Goal: Information Seeking & Learning: Learn about a topic

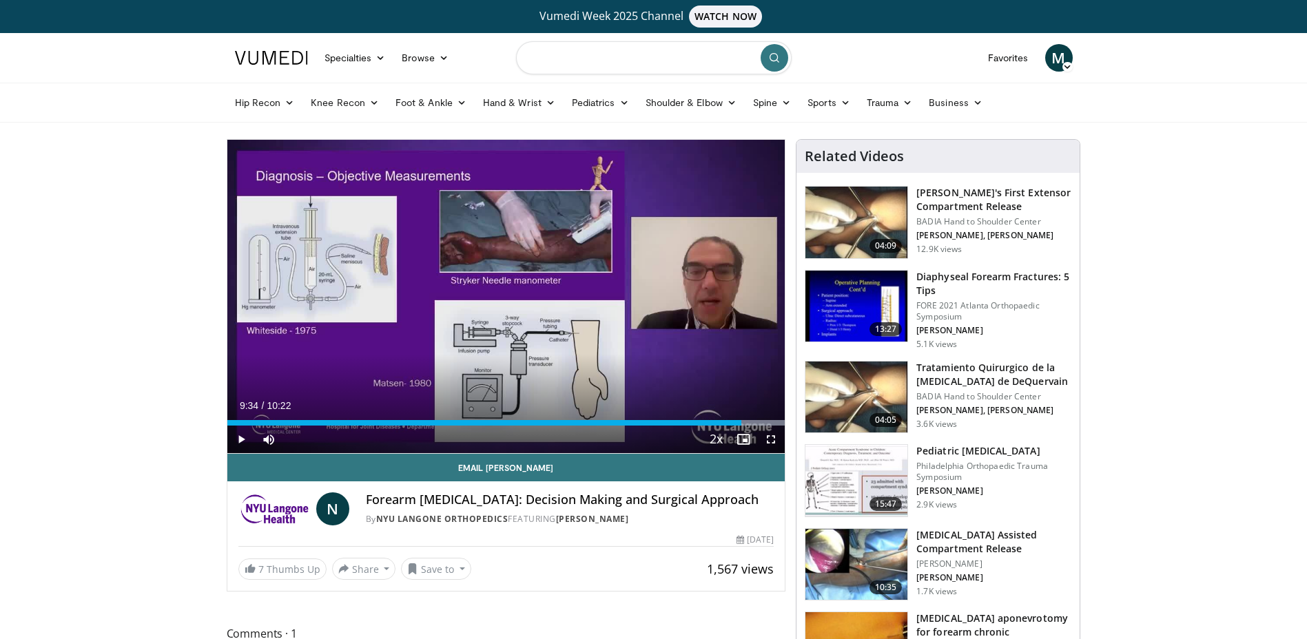
click at [565, 62] on input "Search topics, interventions" at bounding box center [653, 57] width 275 height 33
type input "**********"
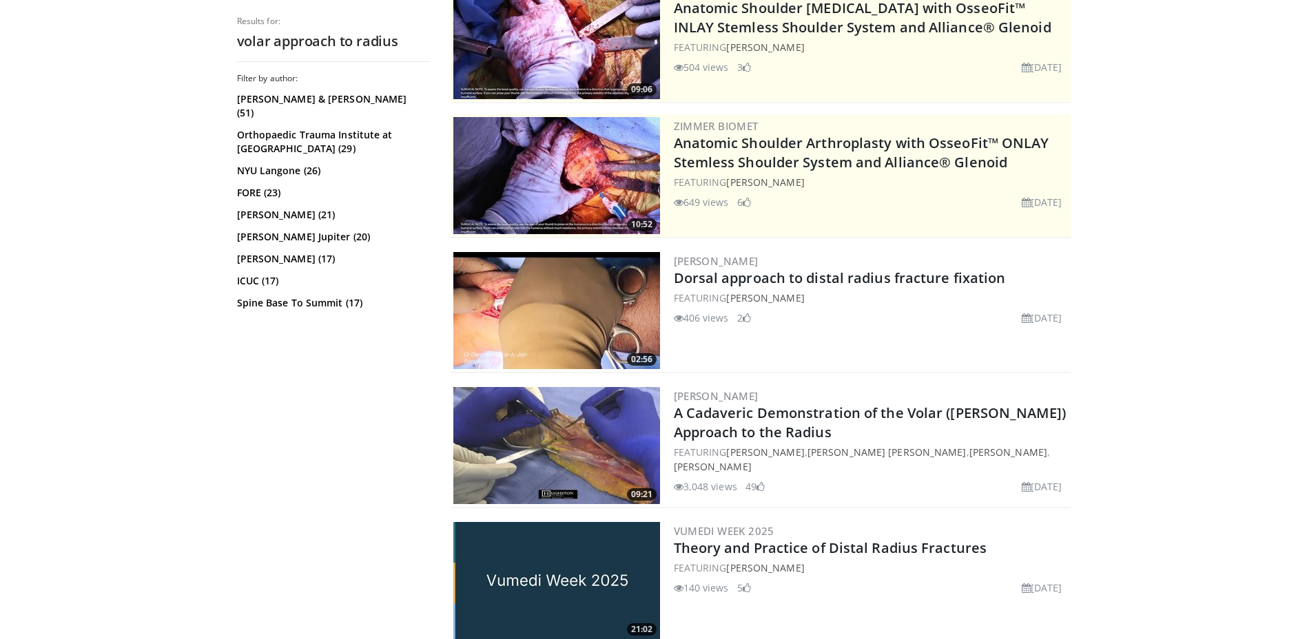
scroll to position [275, 0]
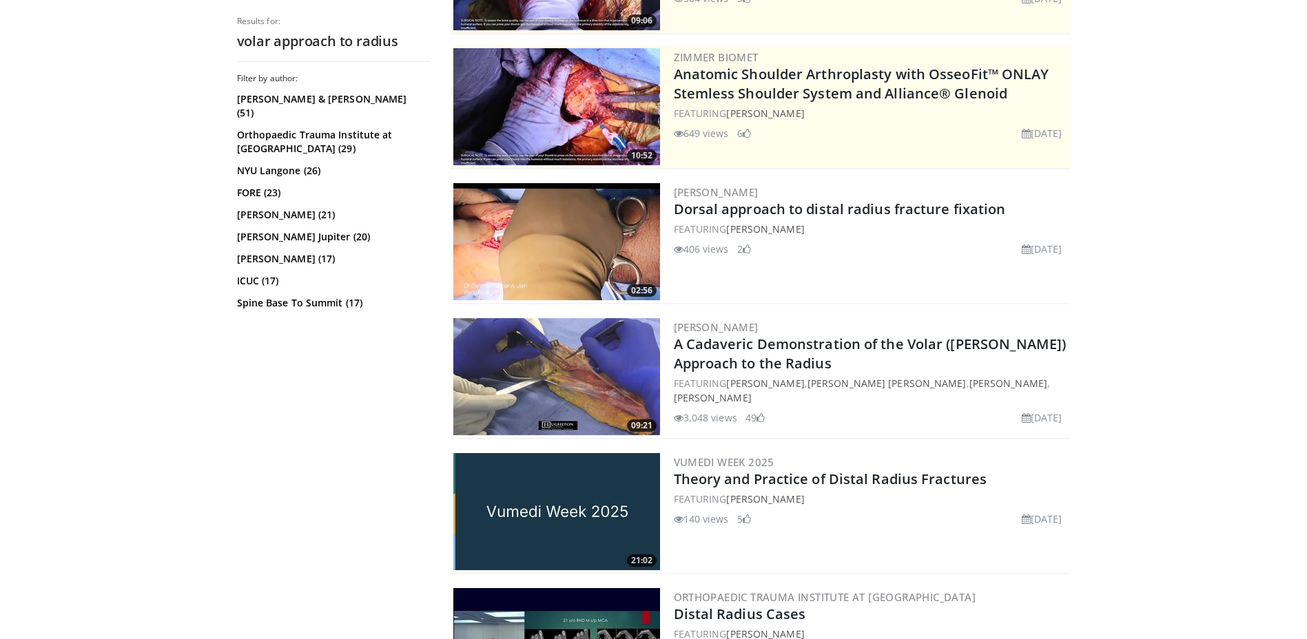
click at [571, 392] on img at bounding box center [556, 376] width 207 height 117
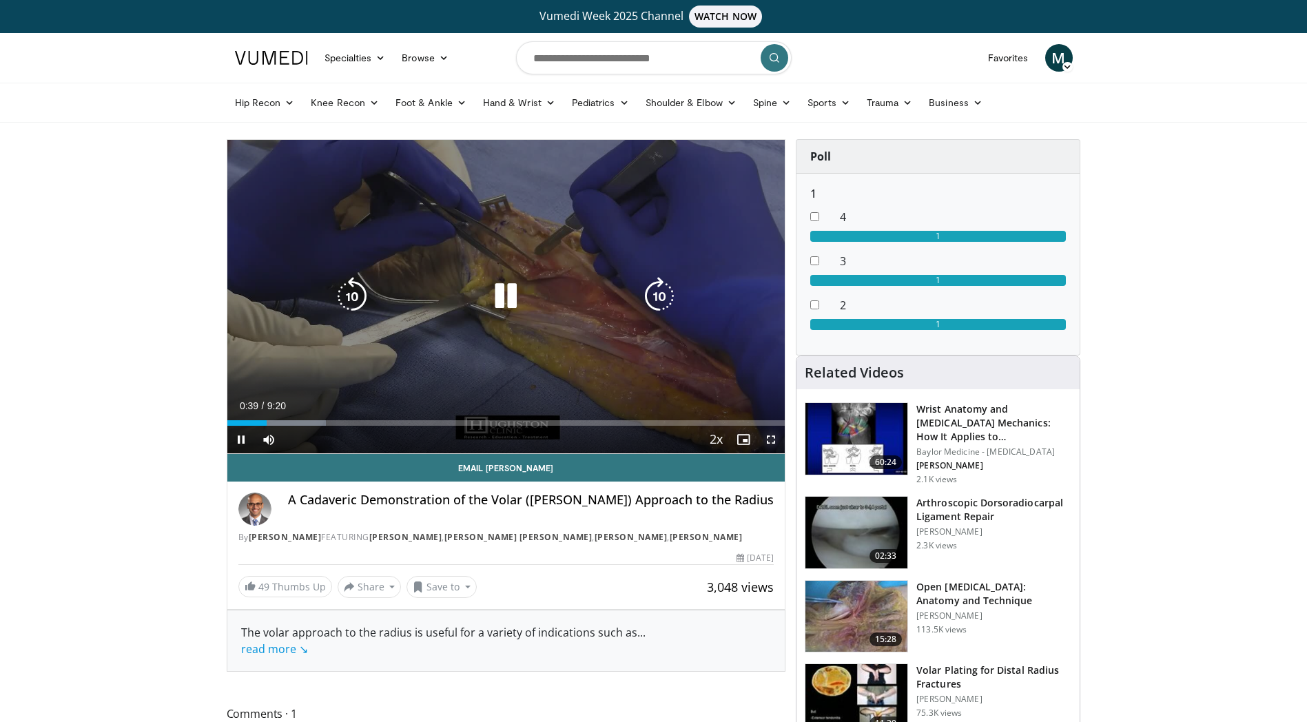
click at [769, 437] on span "Video Player" at bounding box center [771, 440] width 28 height 28
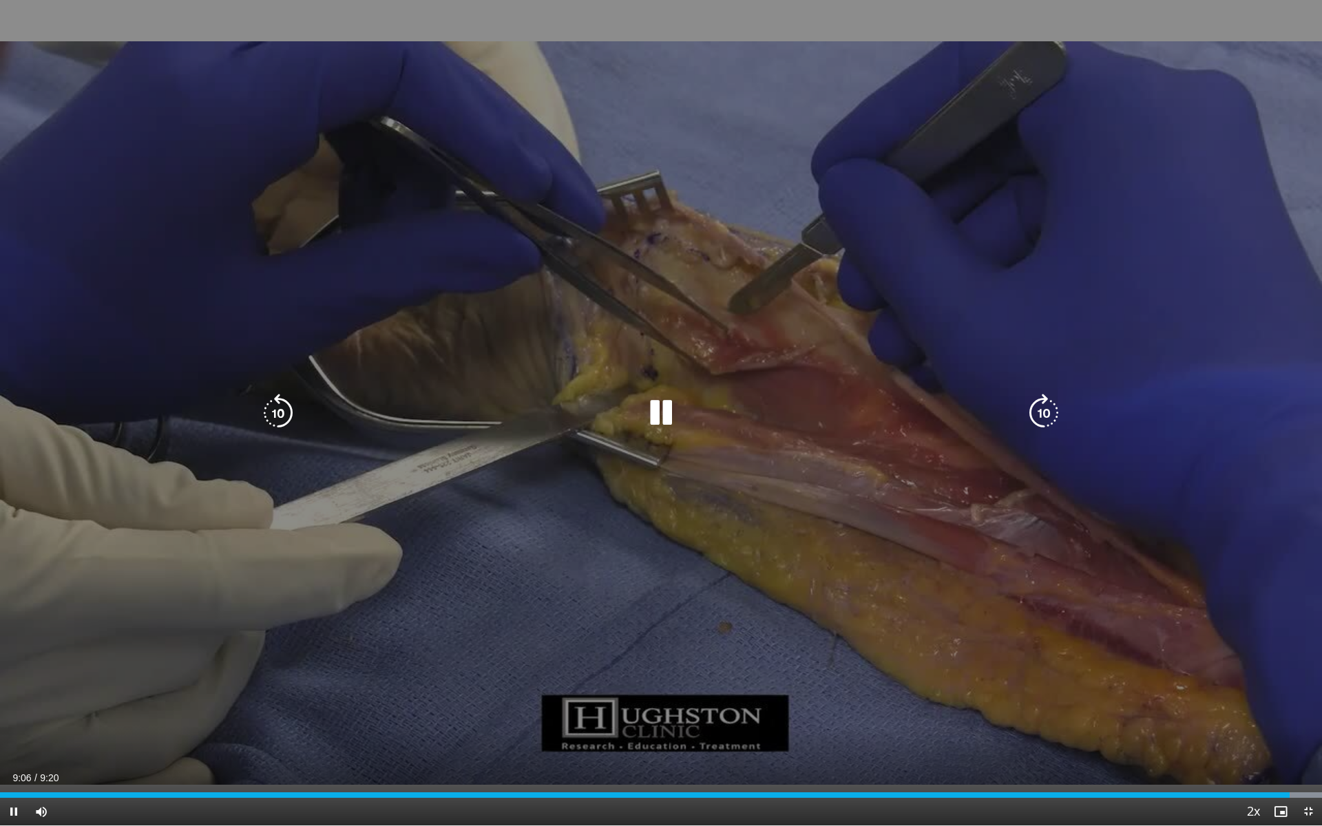
click at [643, 415] on icon "Video Player" at bounding box center [661, 413] width 39 height 39
click at [627, 439] on div "10 seconds Tap to unmute" at bounding box center [661, 413] width 1322 height 826
click at [654, 430] on icon "Video Player" at bounding box center [661, 413] width 39 height 39
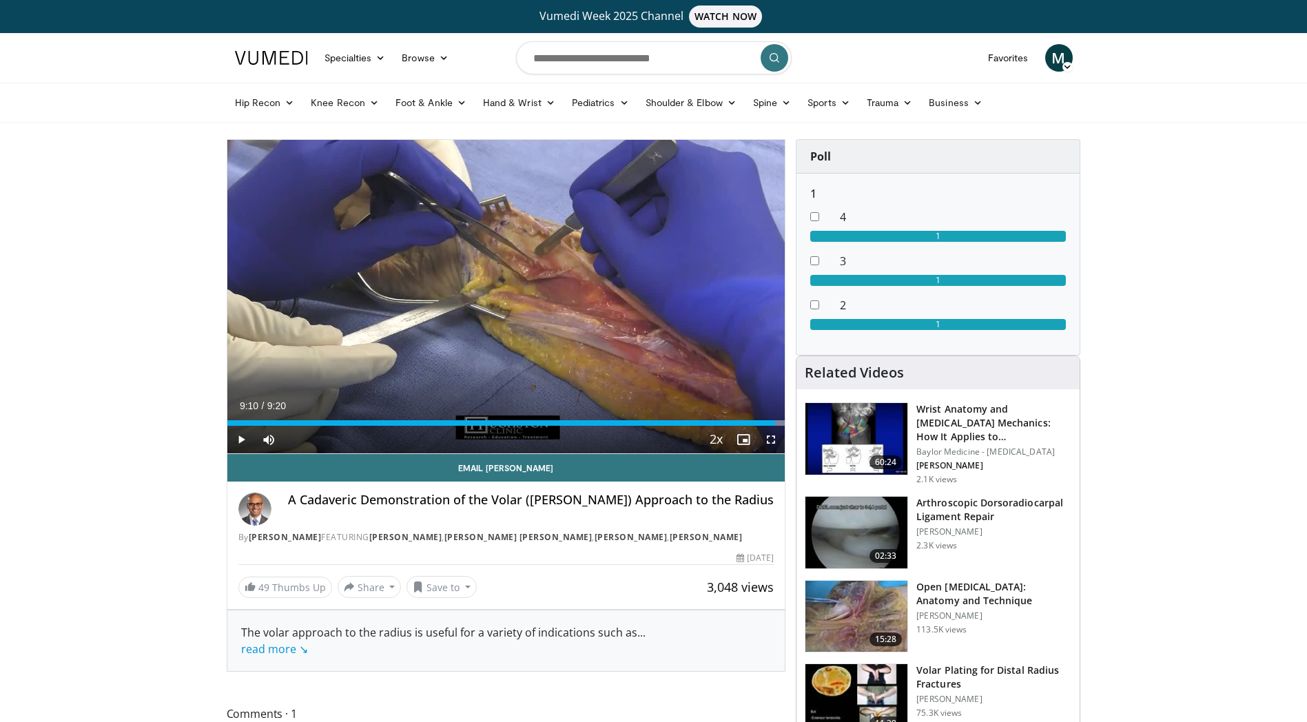
click at [861, 437] on img at bounding box center [856, 439] width 102 height 72
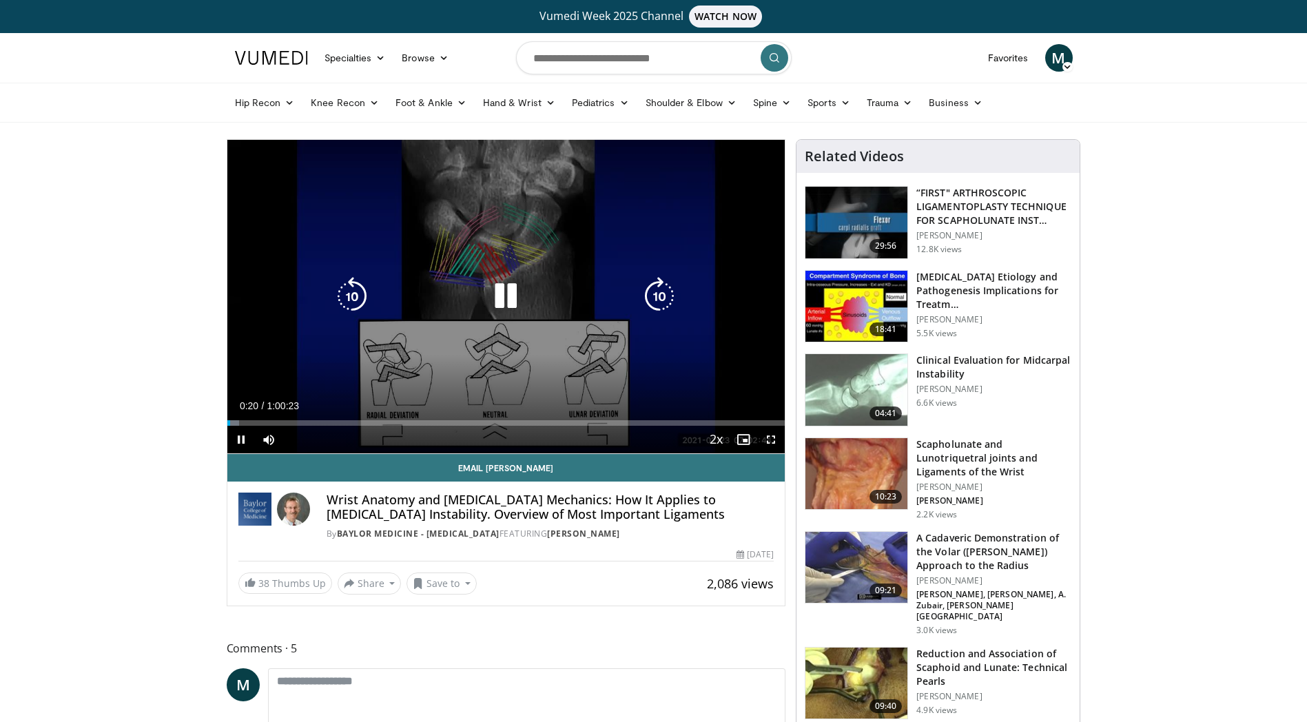
click at [278, 423] on div "Loaded : 2.19% 0:00:20 0:04:59" at bounding box center [506, 423] width 558 height 6
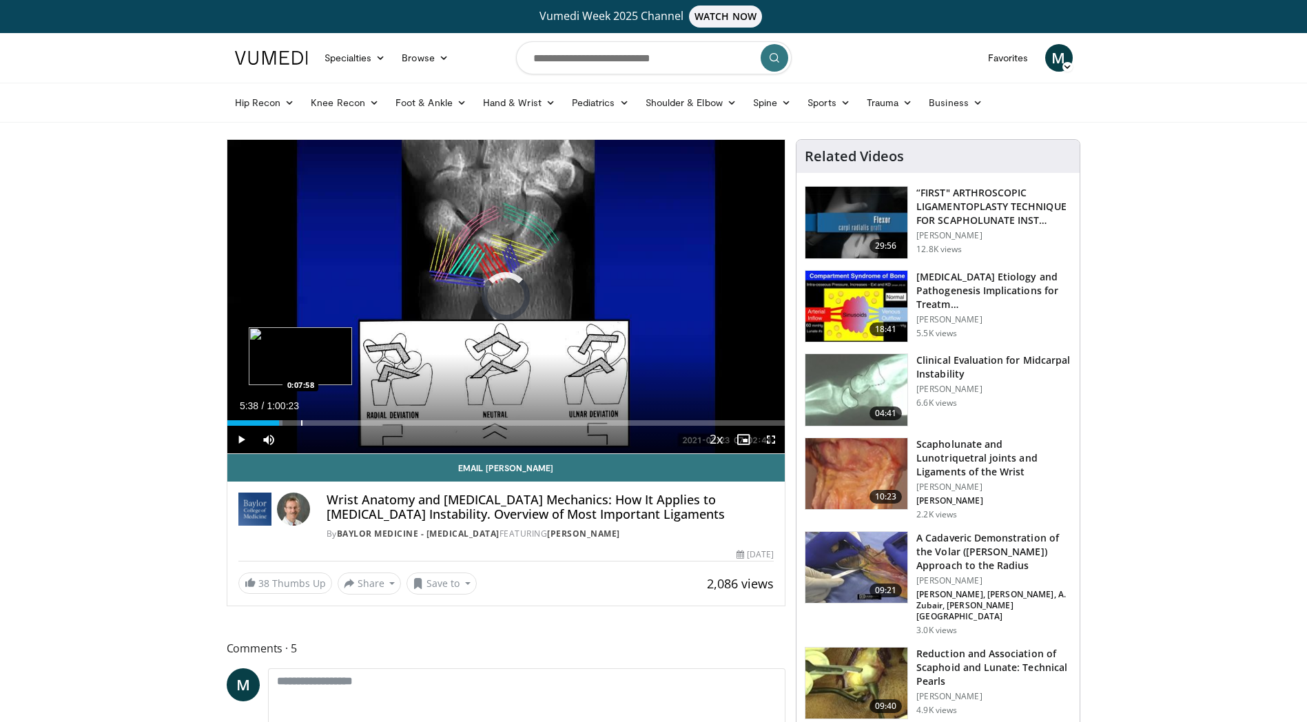
click at [301, 423] on div "Progress Bar" at bounding box center [301, 423] width 1 height 6
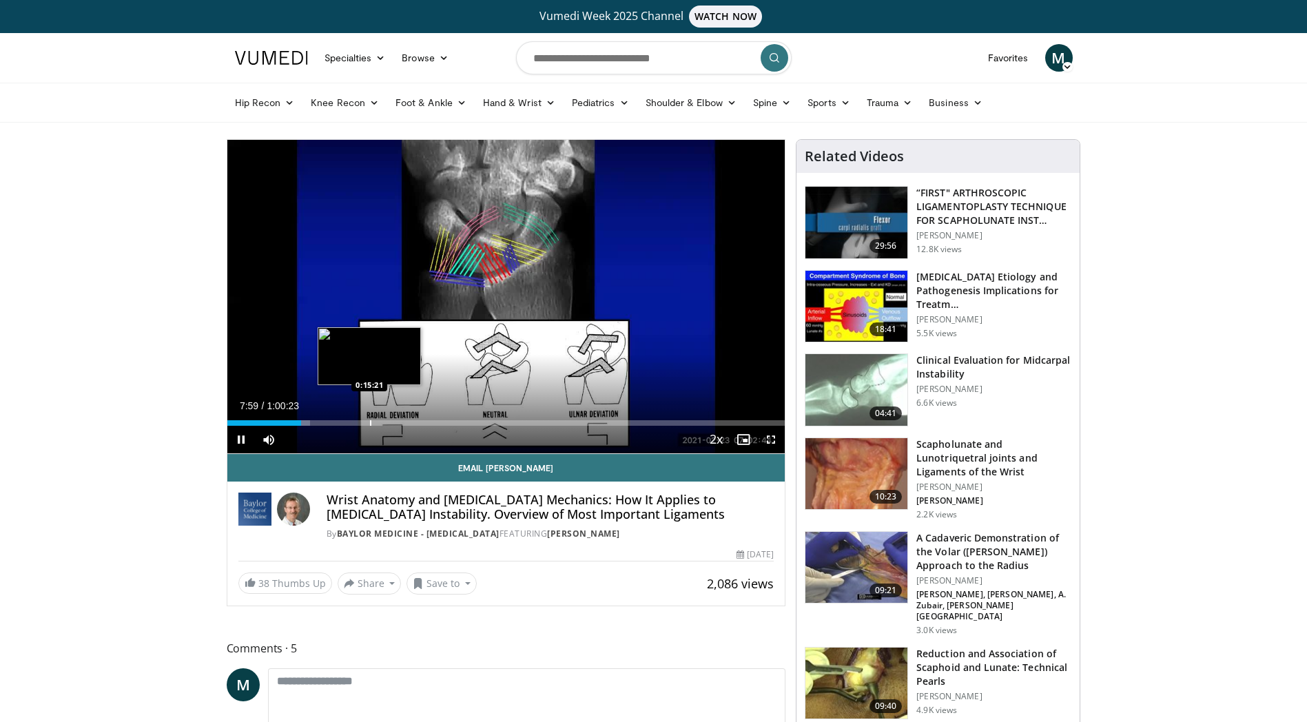
click at [370, 422] on div "Progress Bar" at bounding box center [370, 423] width 1 height 6
click at [399, 424] on div "Progress Bar" at bounding box center [399, 423] width 1 height 6
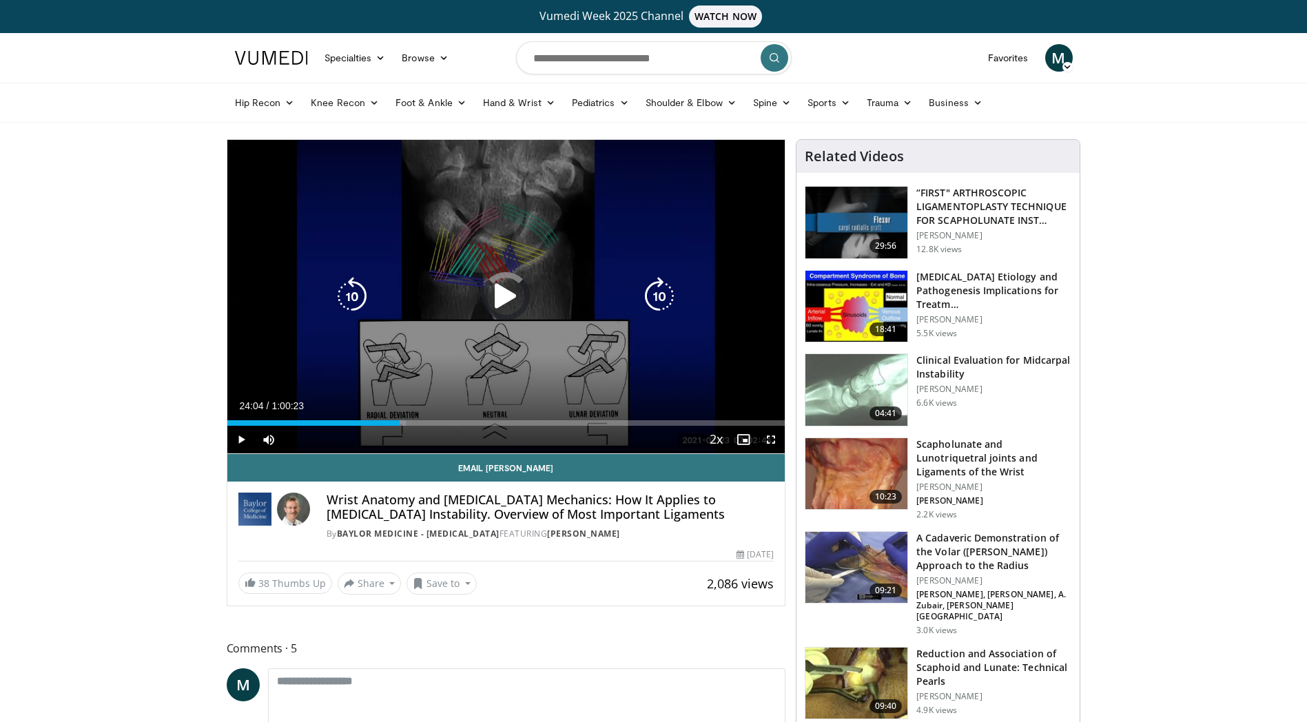
click at [449, 423] on div "Loaded : 32.02% 0:18:41 0:21:28" at bounding box center [506, 423] width 558 height 6
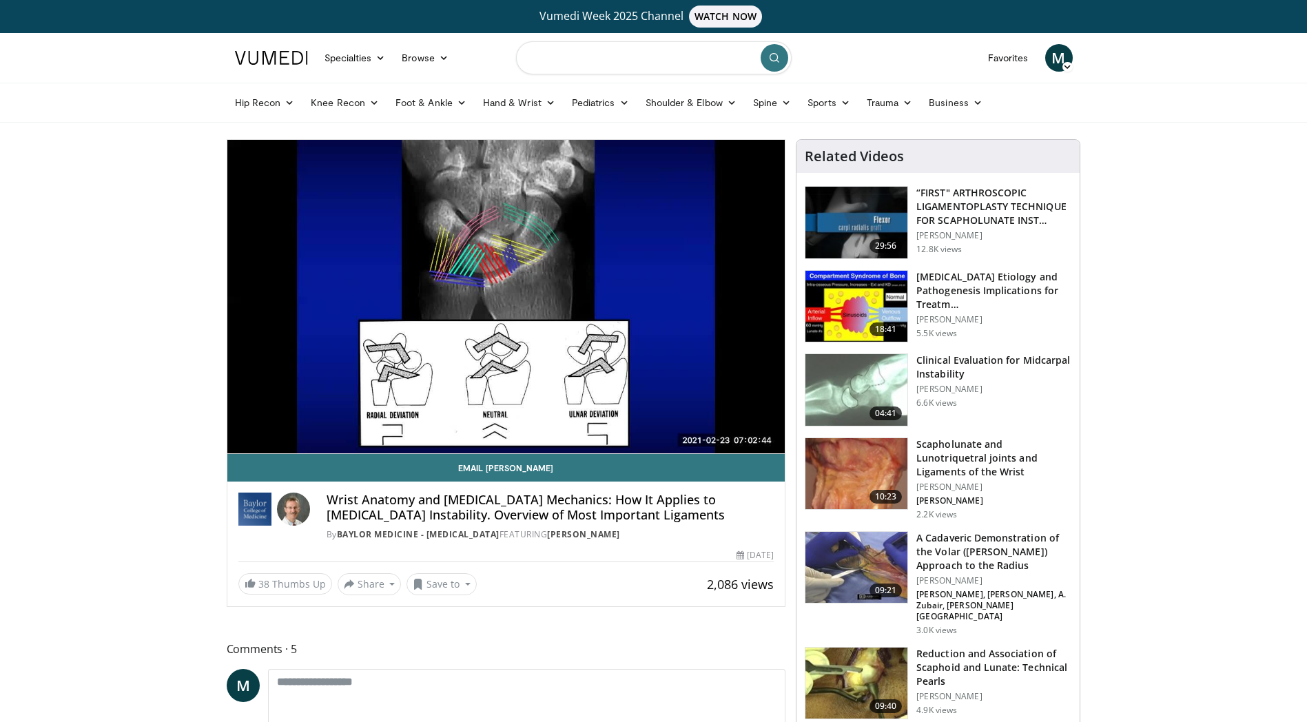
click at [568, 65] on input "Search topics, interventions" at bounding box center [653, 57] width 275 height 33
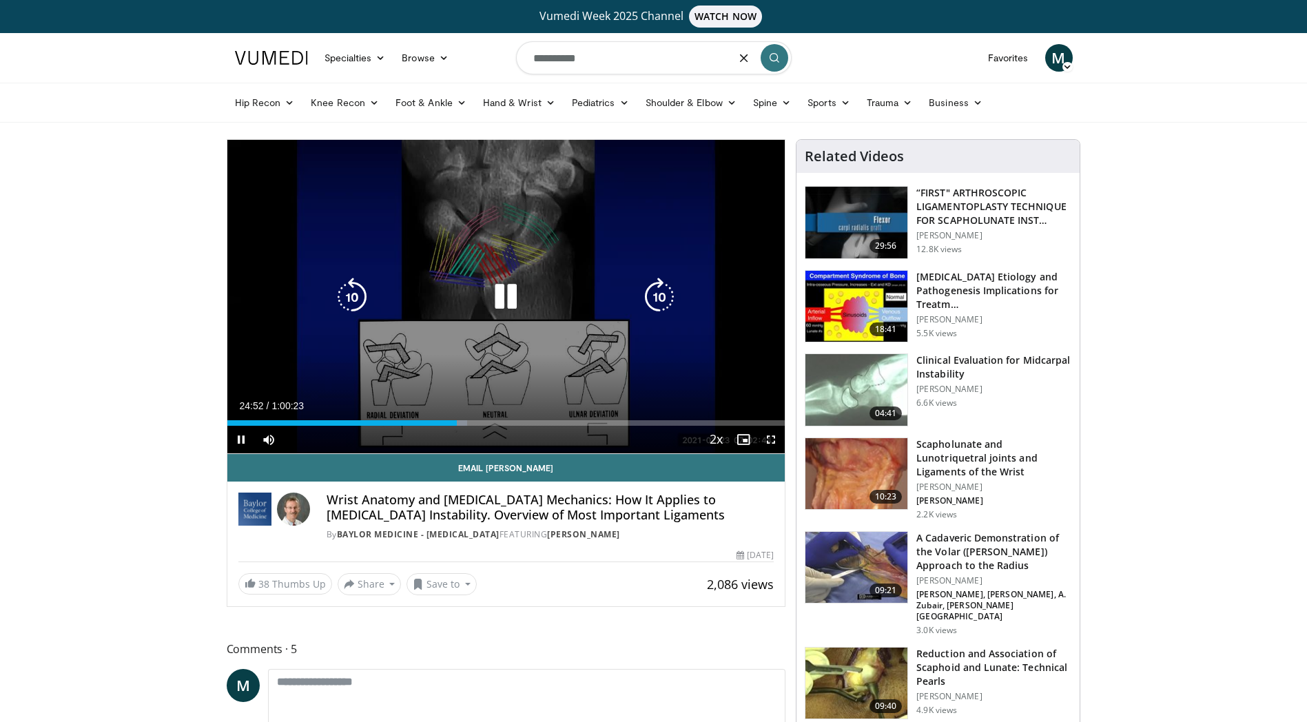
click at [495, 298] on icon "Video Player" at bounding box center [505, 297] width 39 height 39
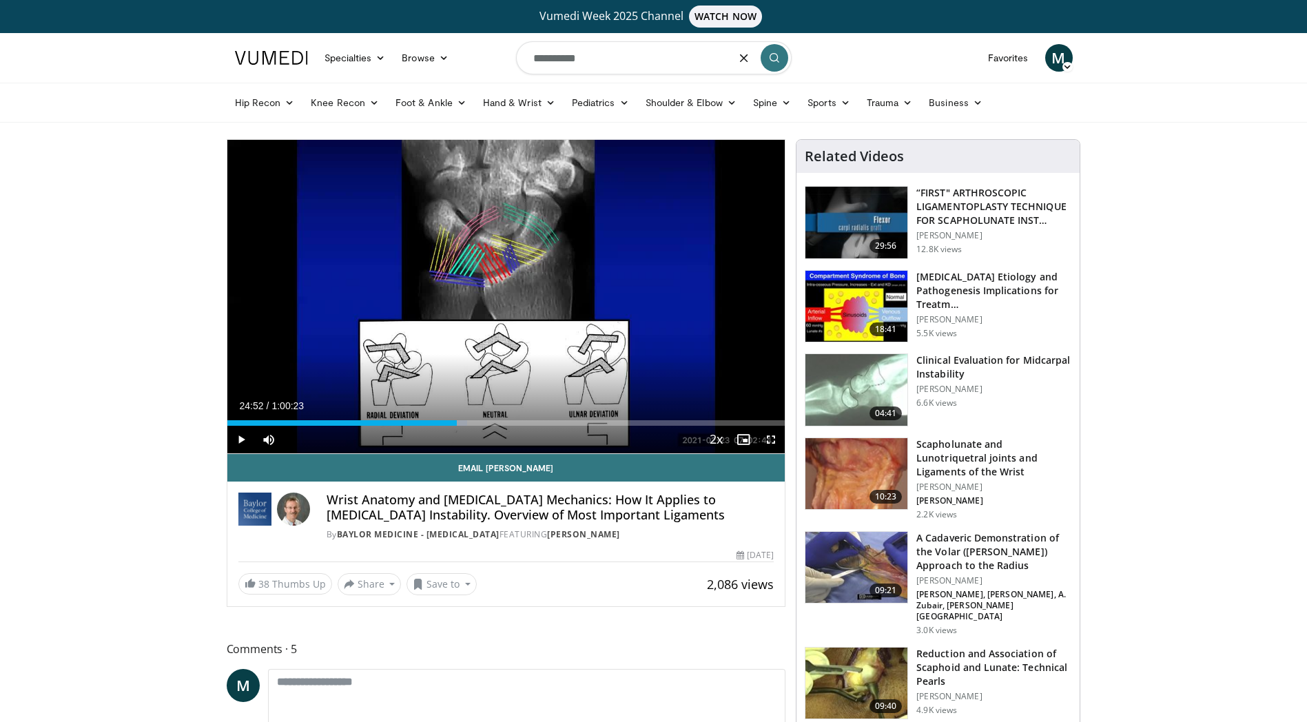
click at [558, 57] on input "**********" at bounding box center [653, 57] width 275 height 33
paste input "**********"
type input "**********"
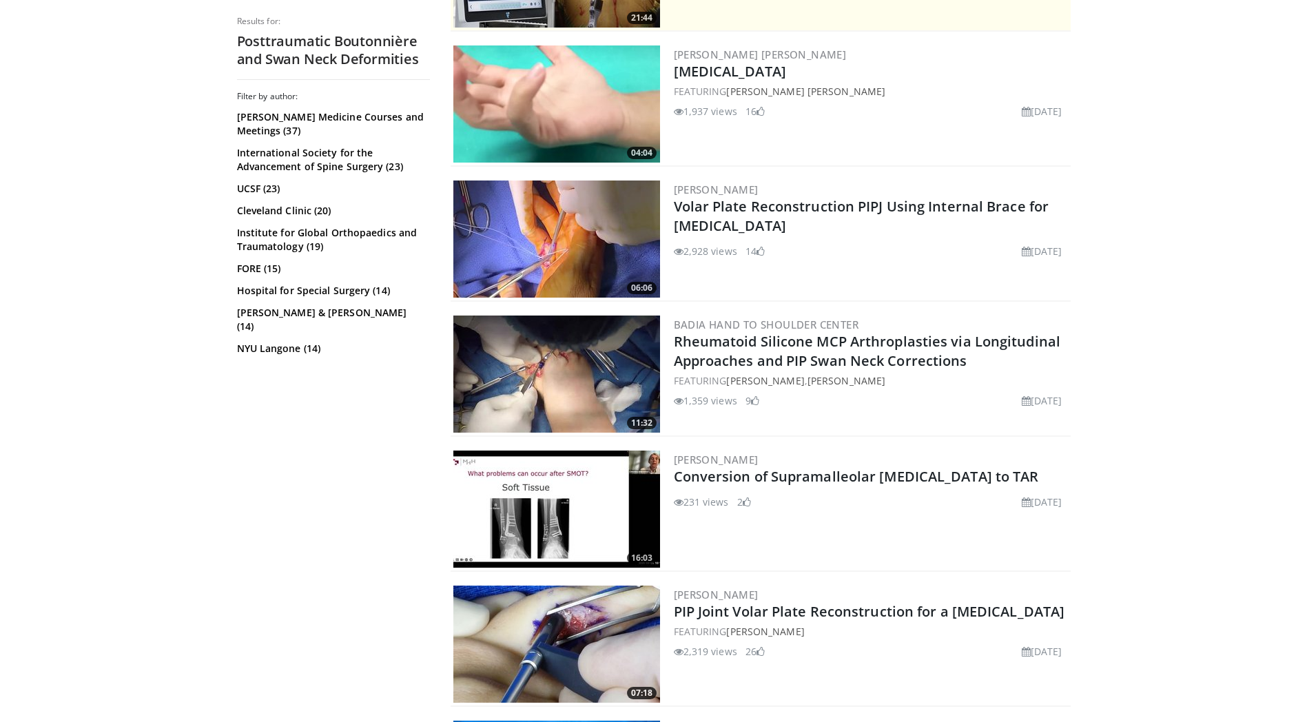
scroll to position [138, 0]
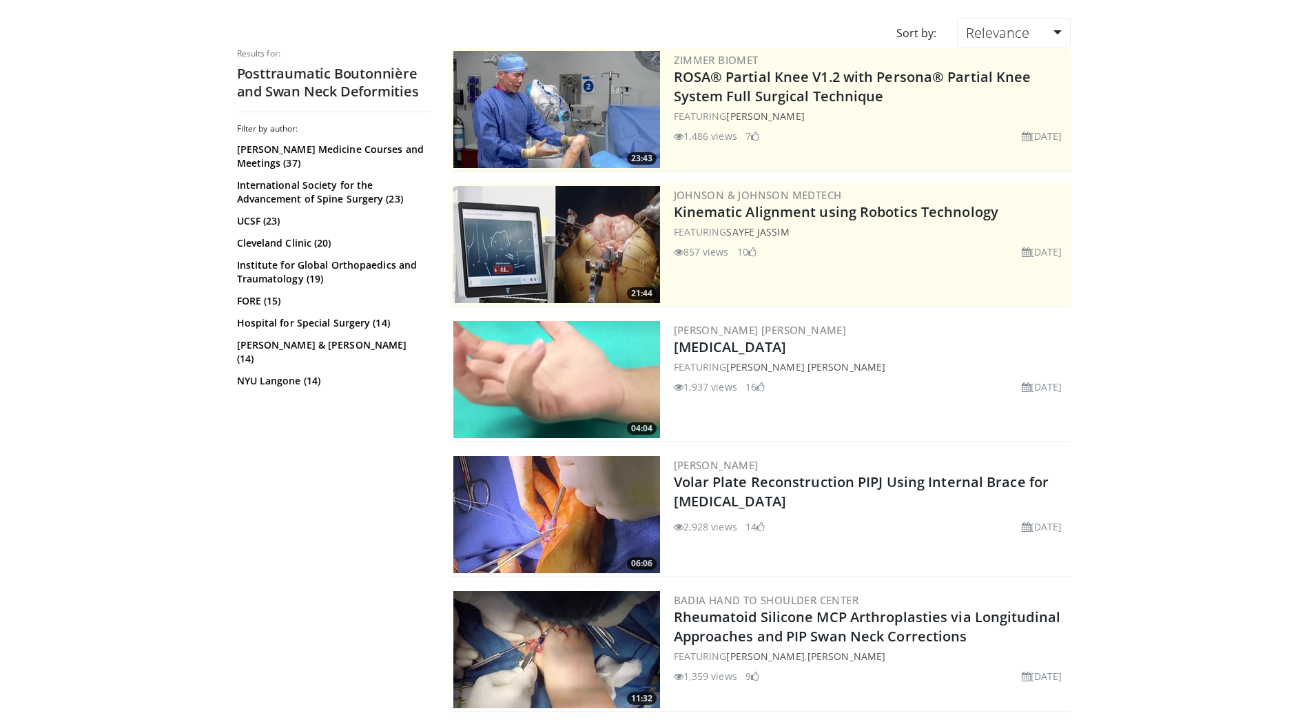
click at [550, 362] on img at bounding box center [556, 379] width 207 height 117
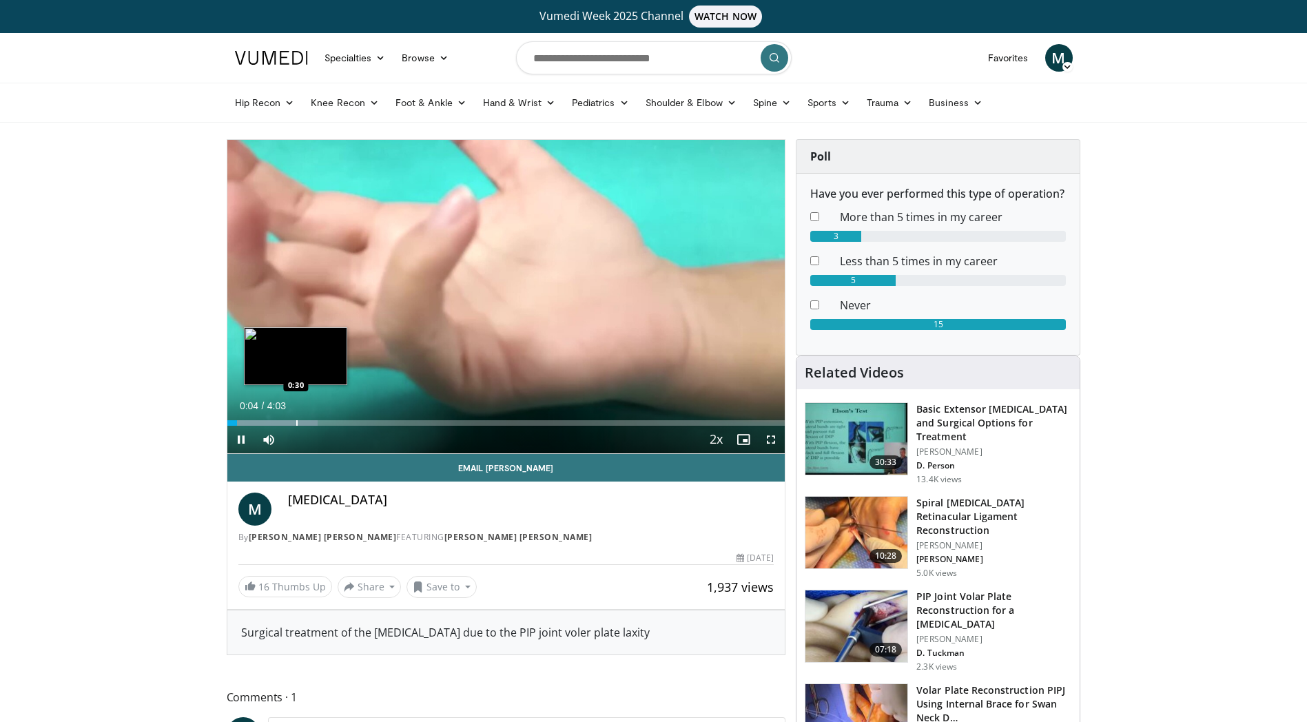
click at [296, 422] on div "Progress Bar" at bounding box center [296, 423] width 1 height 6
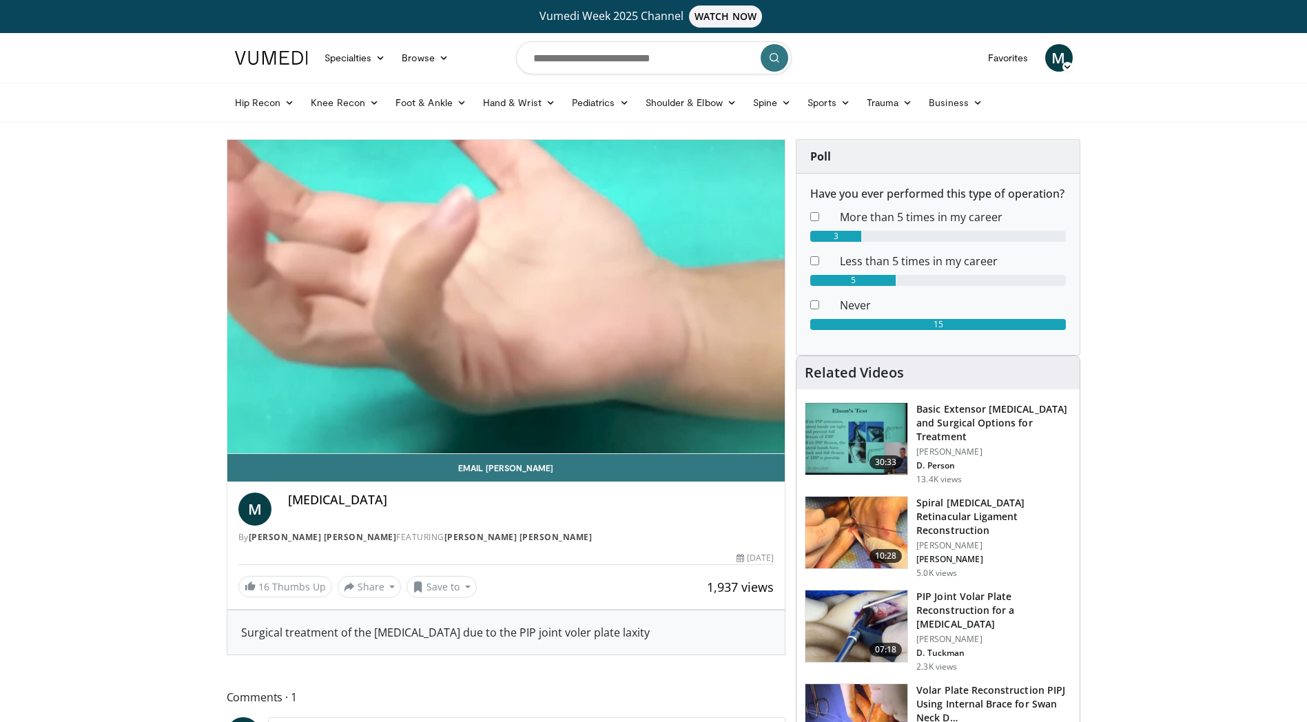
click at [864, 431] on img at bounding box center [856, 439] width 102 height 72
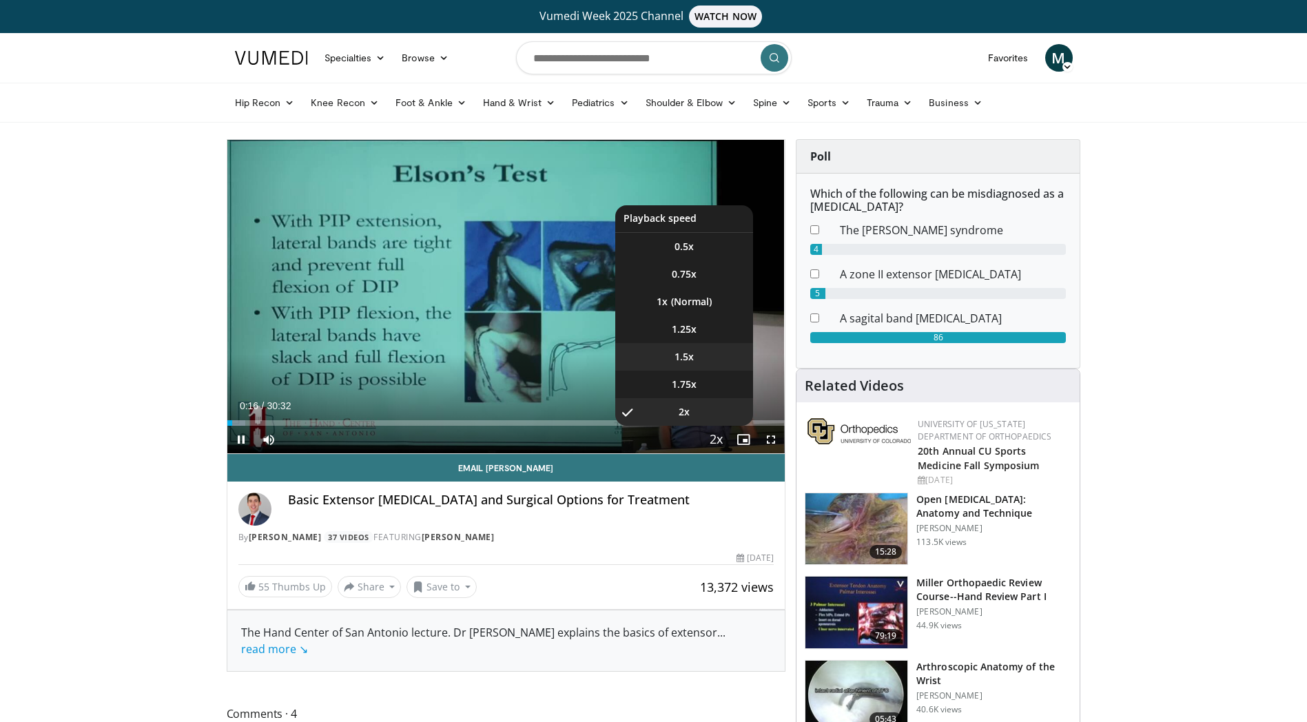
click at [685, 354] on span "1.5x" at bounding box center [683, 357] width 19 height 14
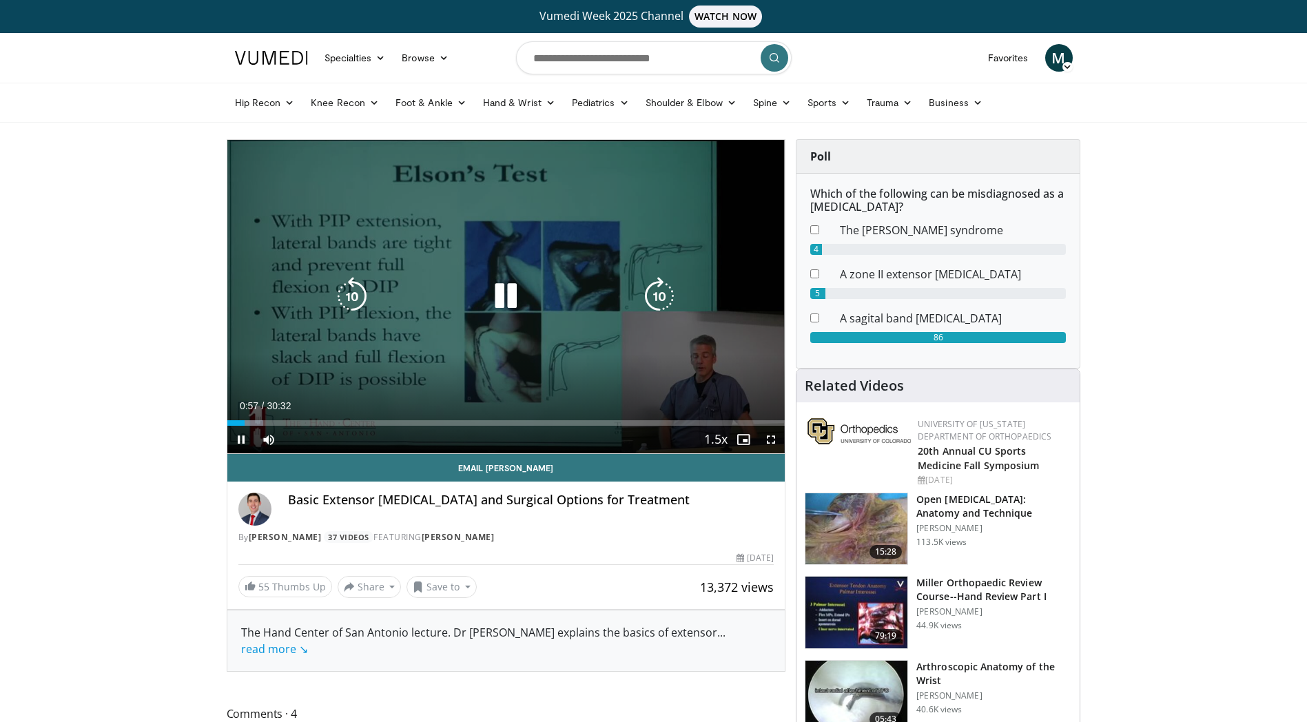
click at [645, 348] on div "10 seconds Tap to unmute" at bounding box center [506, 296] width 558 height 313
click at [580, 316] on div "10 seconds Tap to unmute" at bounding box center [506, 296] width 558 height 313
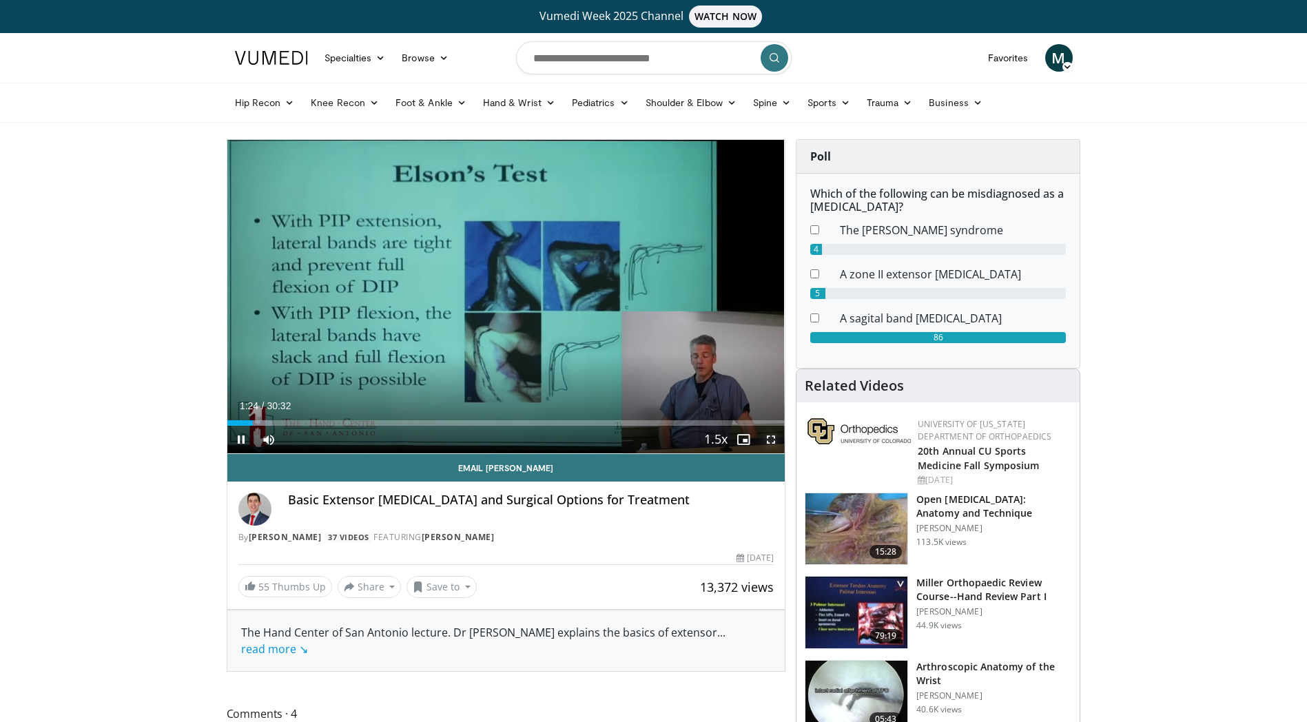
click at [773, 440] on span "Video Player" at bounding box center [771, 440] width 28 height 28
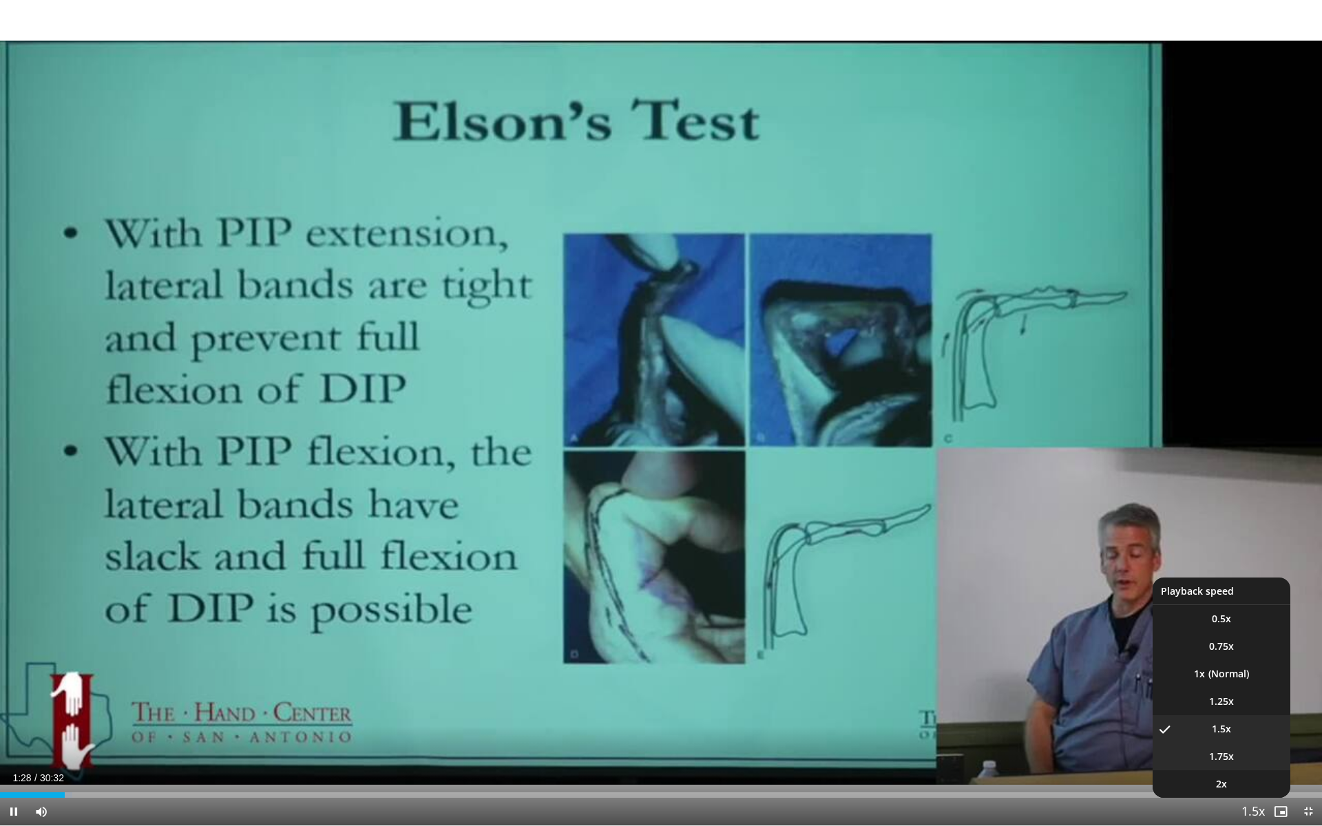
click at [1235, 721] on li "1.75x" at bounding box center [1222, 757] width 138 height 28
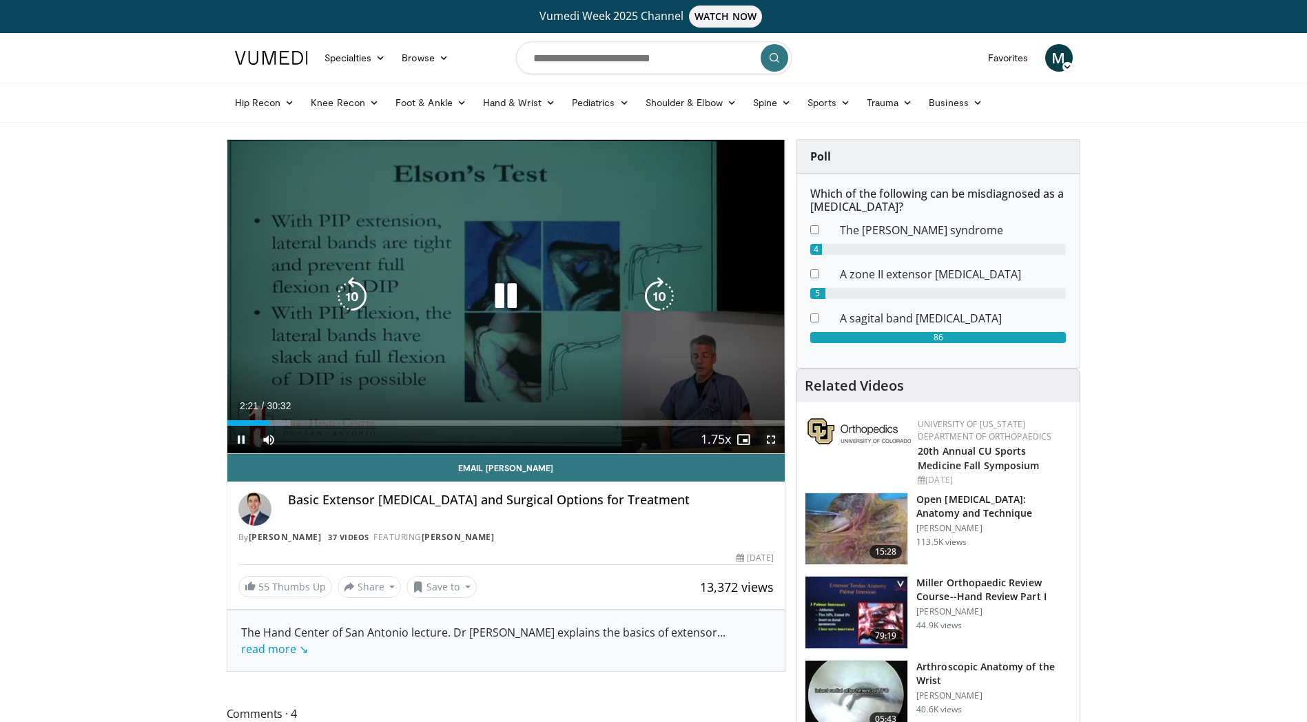
drag, startPoint x: 778, startPoint y: 440, endPoint x: 781, endPoint y: 514, distance: 74.4
click at [778, 440] on span "Video Player" at bounding box center [771, 440] width 28 height 28
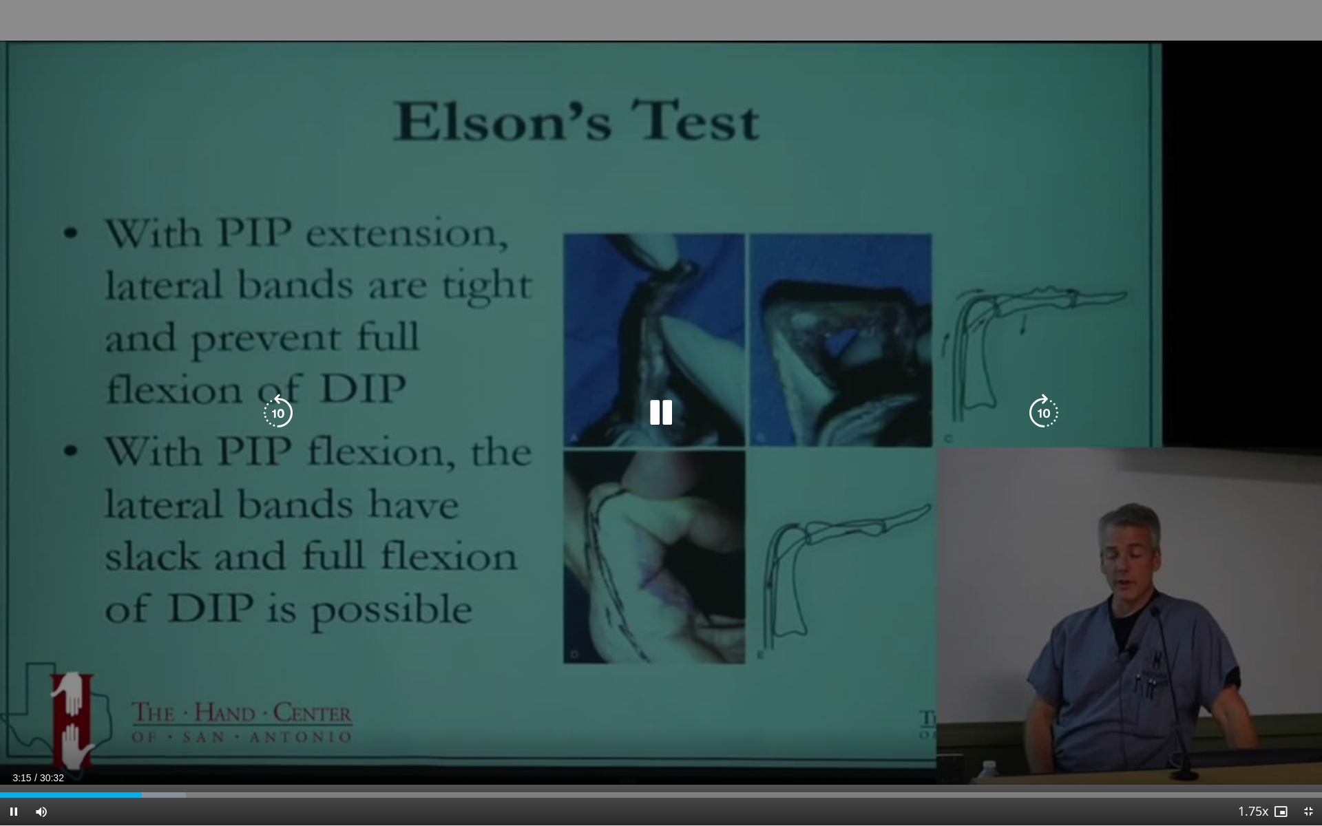
click at [668, 409] on icon "Video Player" at bounding box center [661, 413] width 39 height 39
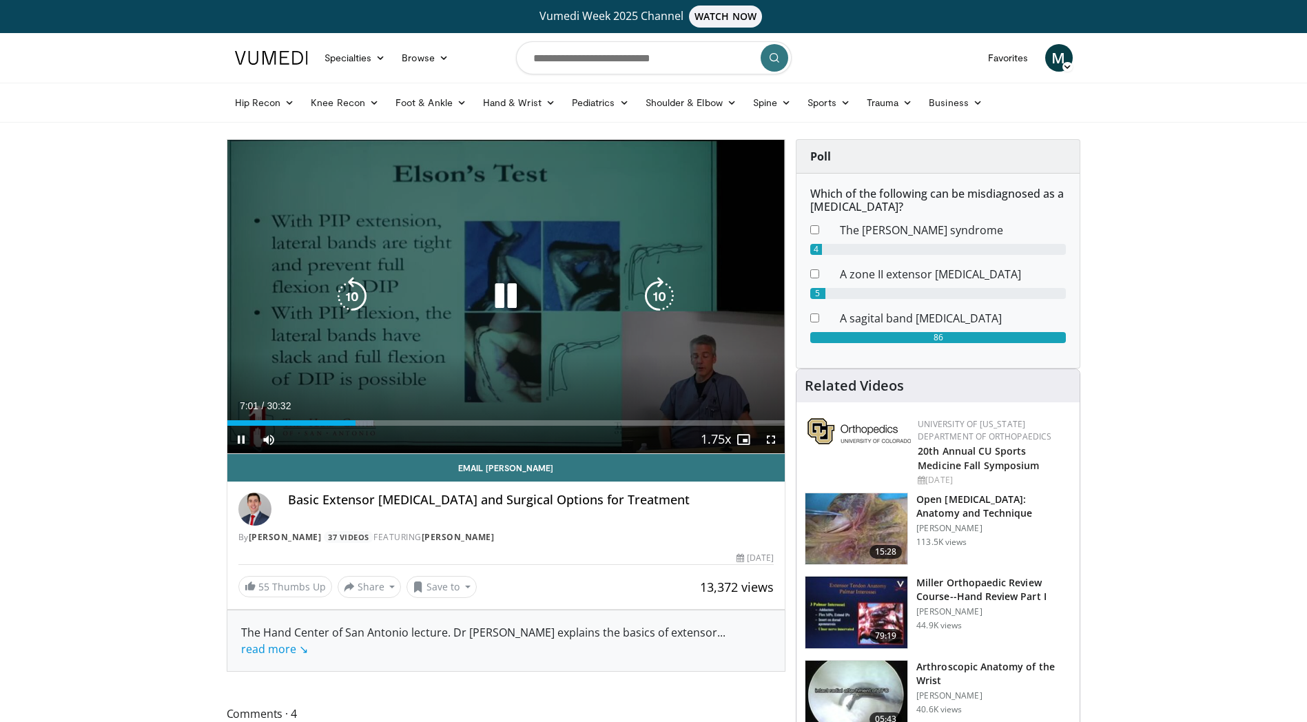
click at [495, 298] on icon "Video Player" at bounding box center [505, 296] width 39 height 39
